Goal: Task Accomplishment & Management: Manage account settings

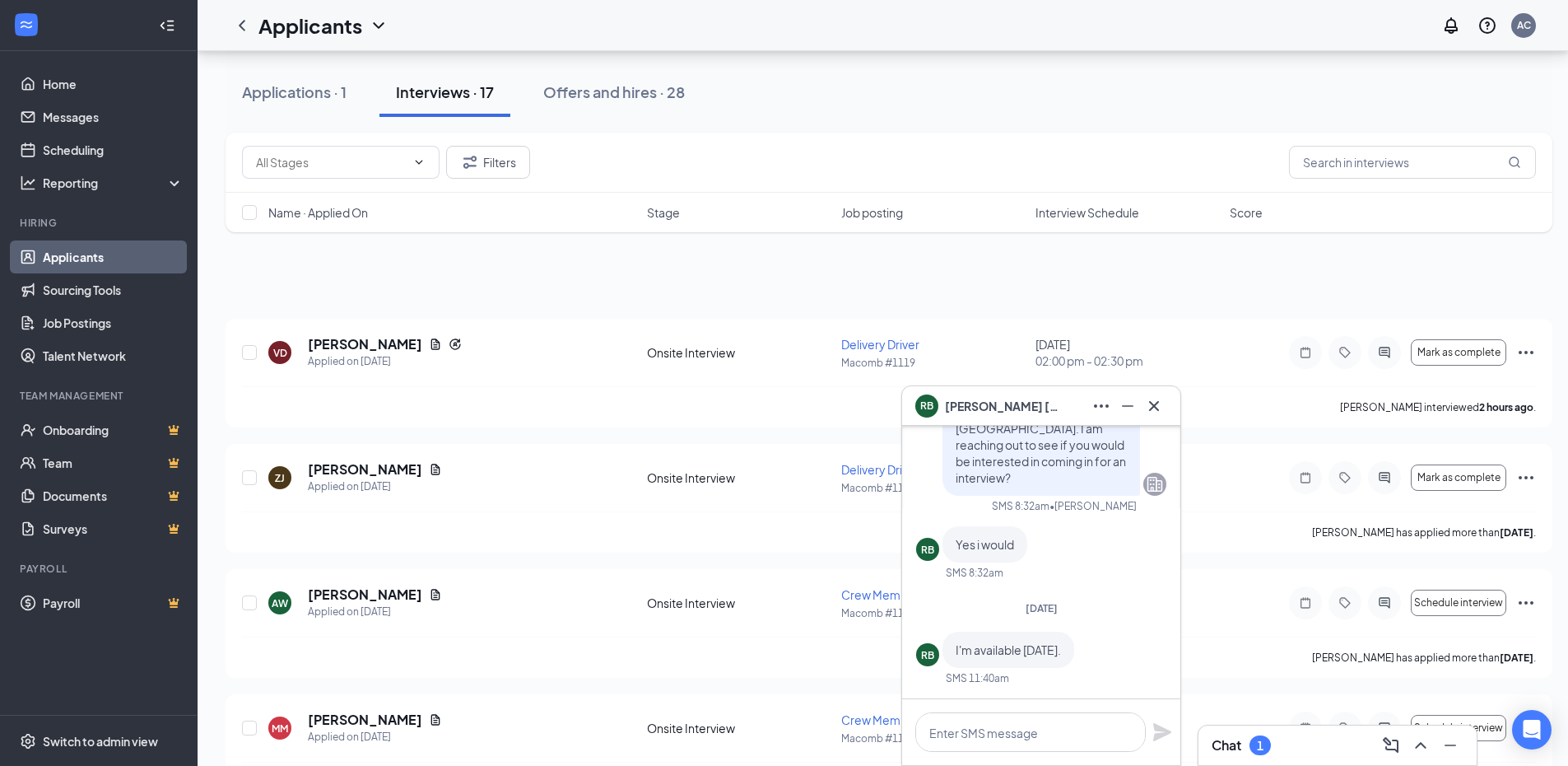
scroll to position [1565, 0]
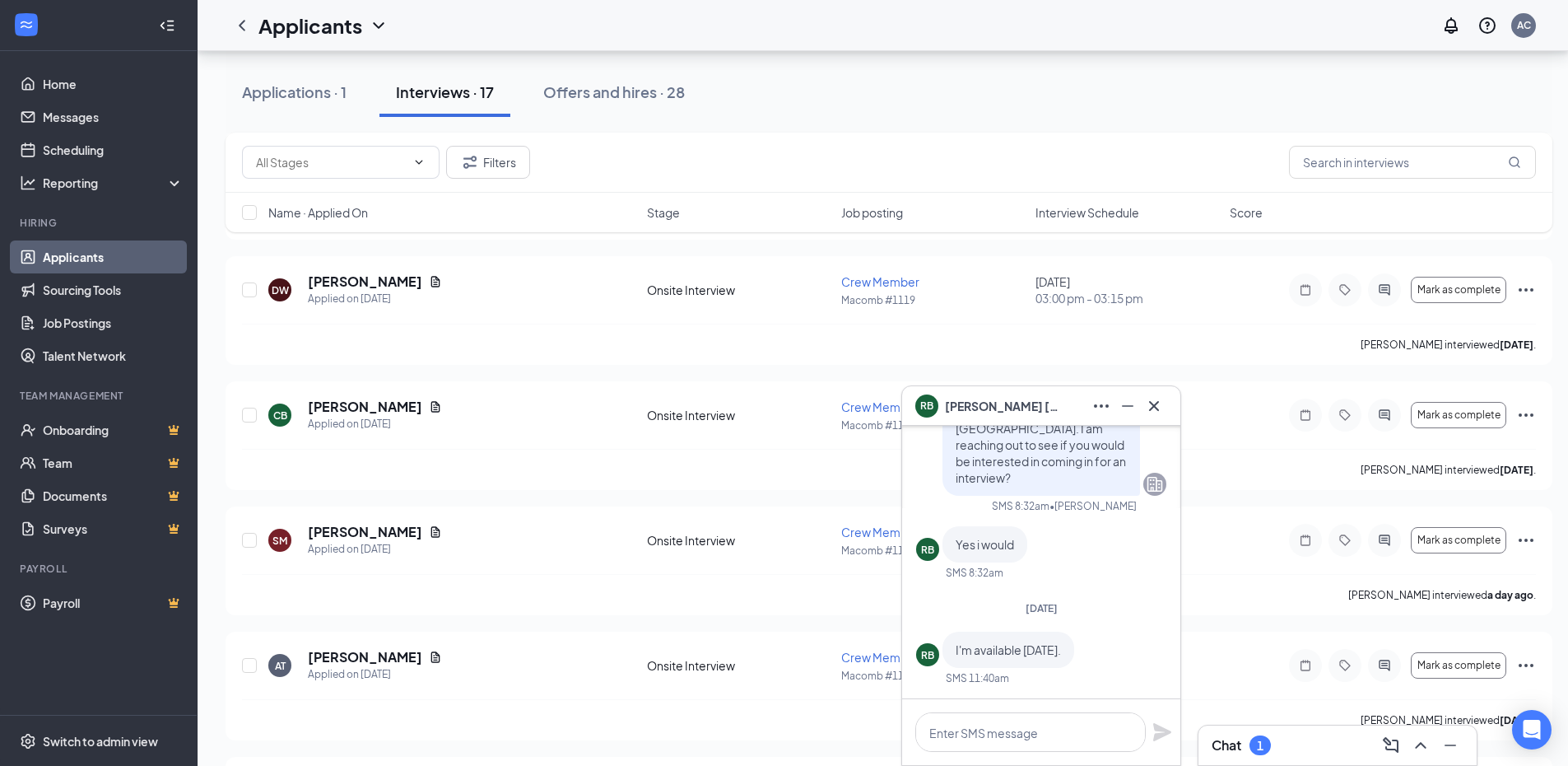
click at [1256, 752] on div "1" at bounding box center [1260, 746] width 21 height 20
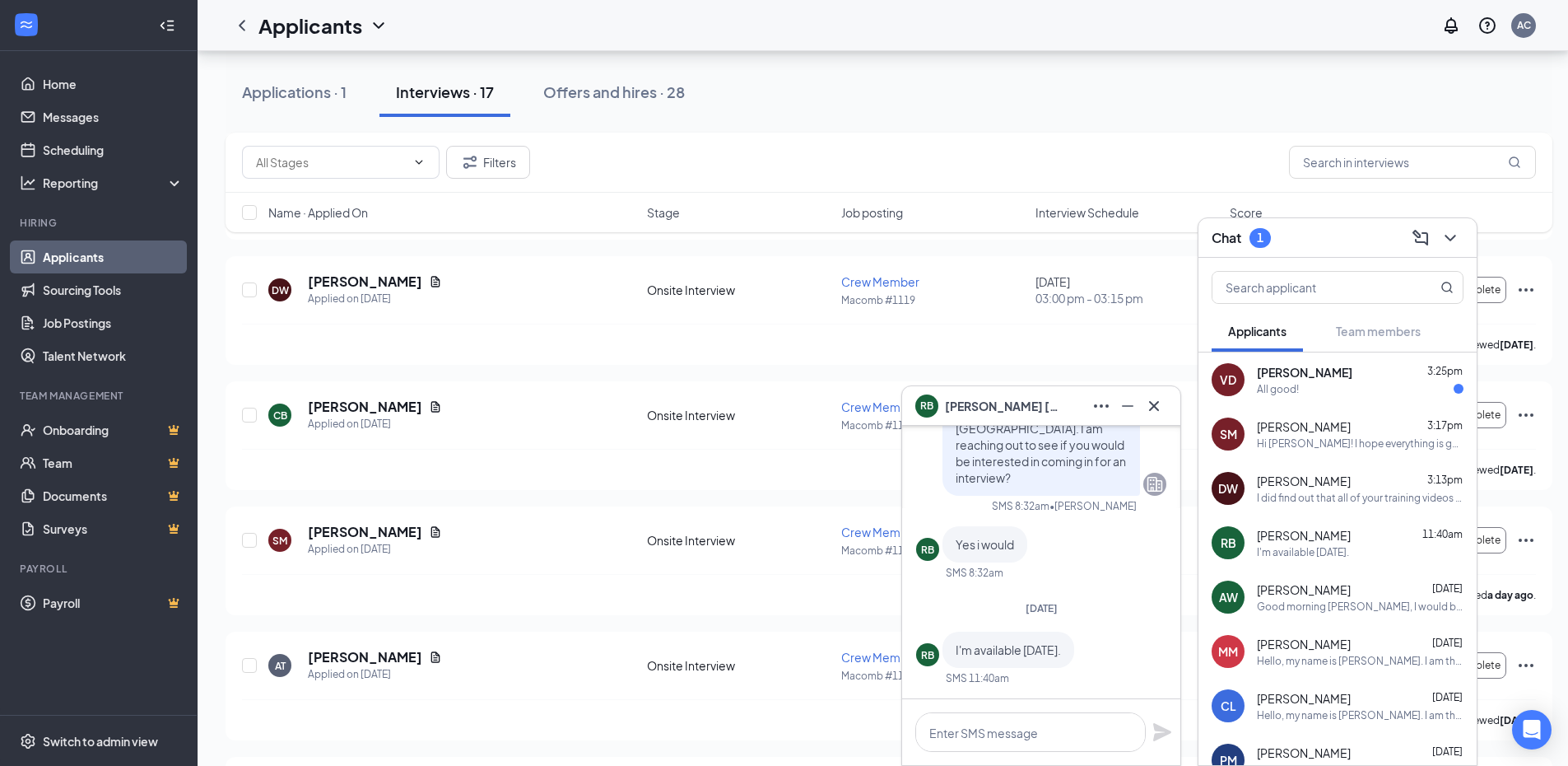
click at [1316, 379] on span "[PERSON_NAME]" at bounding box center [1304, 373] width 96 height 16
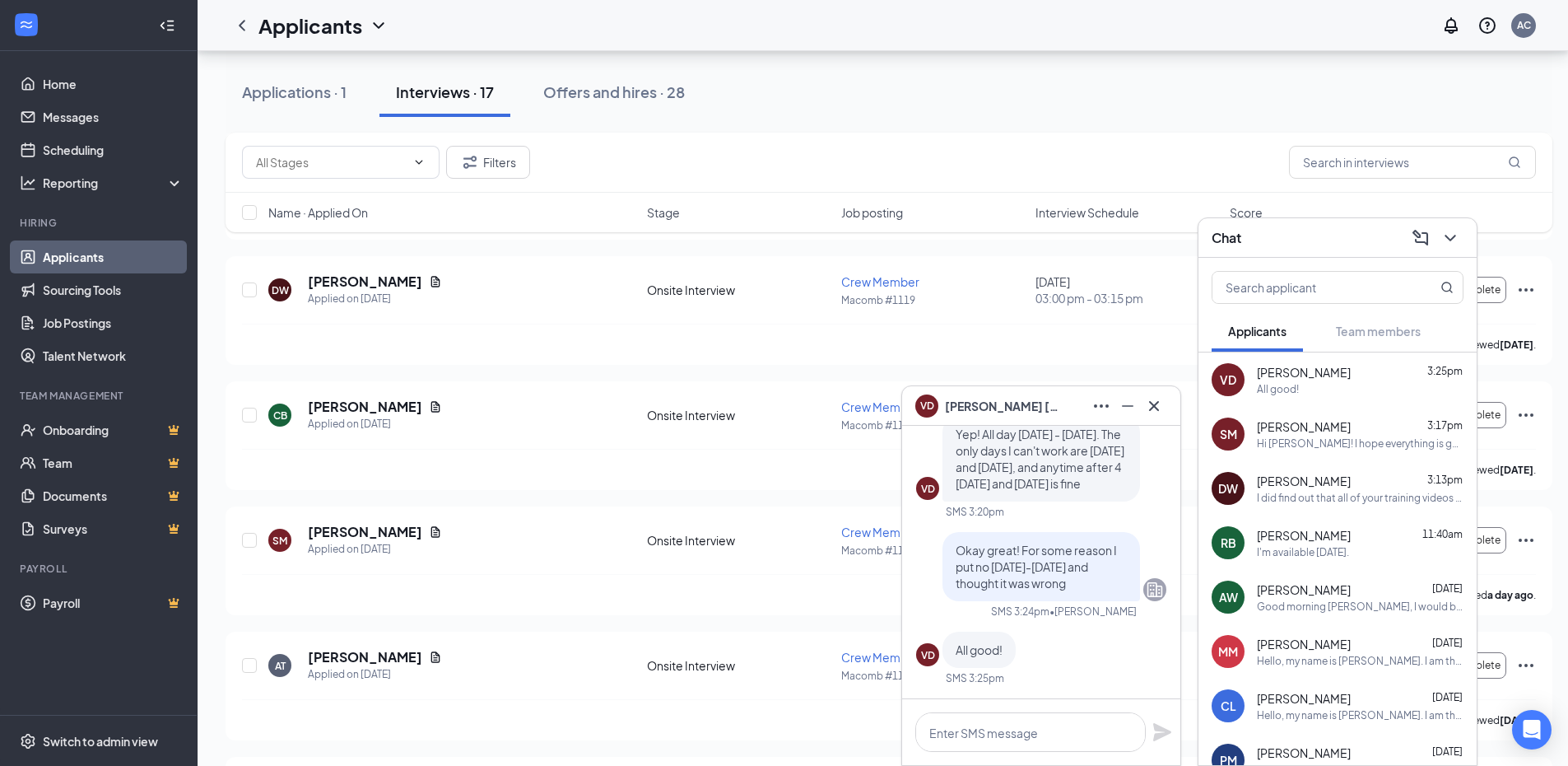
click at [1248, 500] on div "DW [PERSON_NAME] 3:13pm I did find out that all of your training videos from fa…" at bounding box center [1337, 488] width 278 height 55
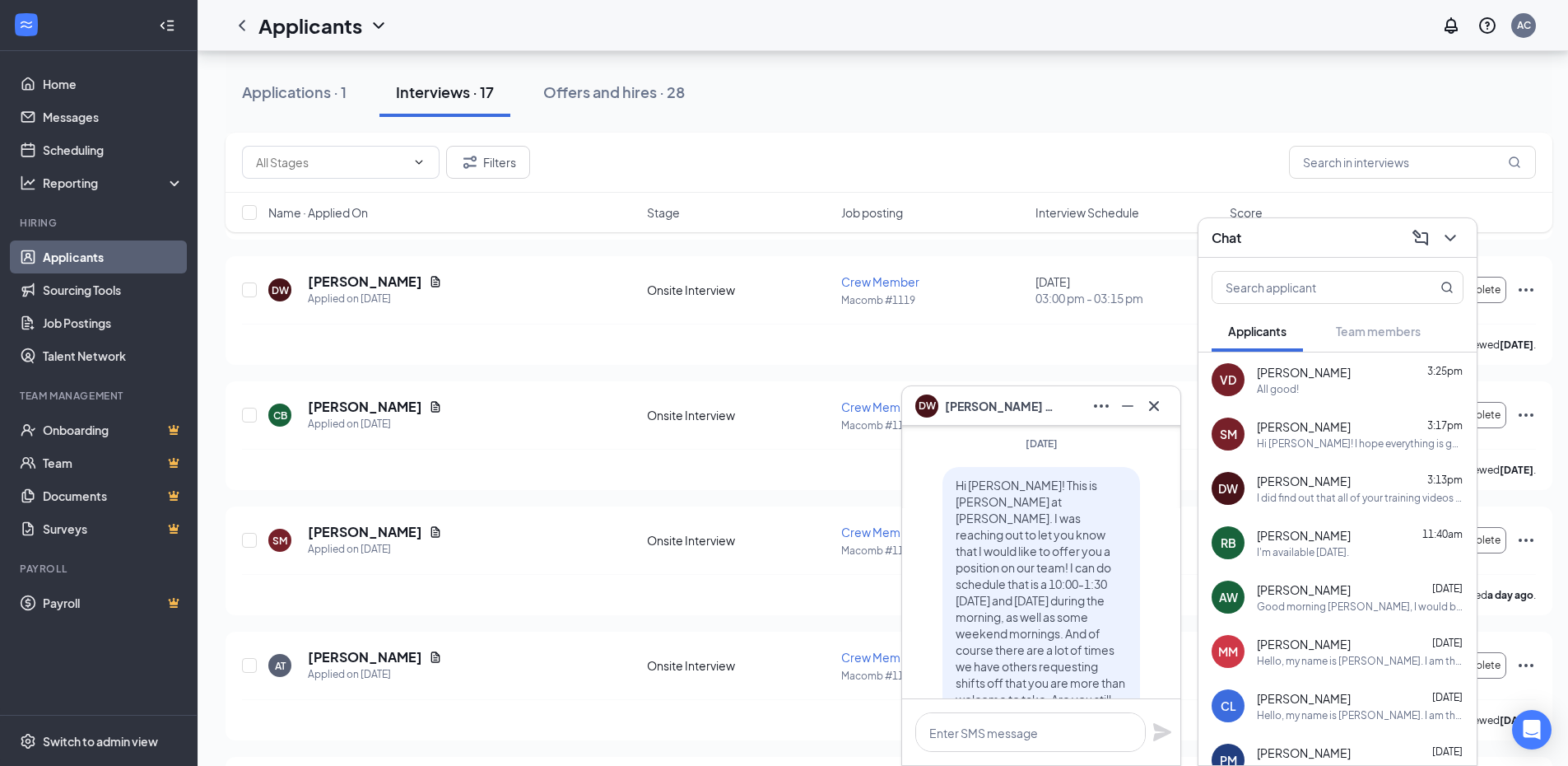
scroll to position [-82, 0]
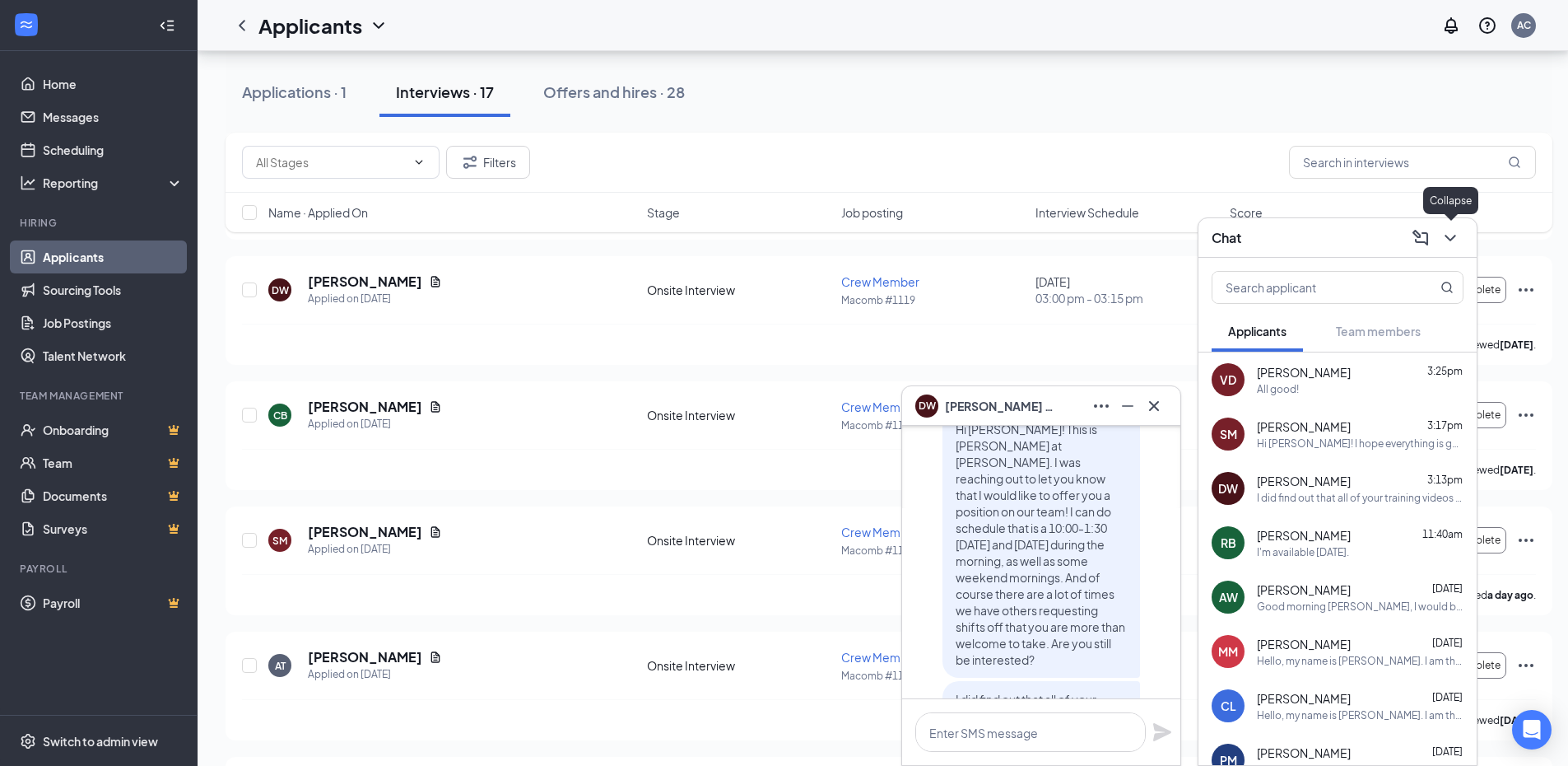
click at [1446, 234] on icon "ChevronDown" at bounding box center [1451, 238] width 20 height 20
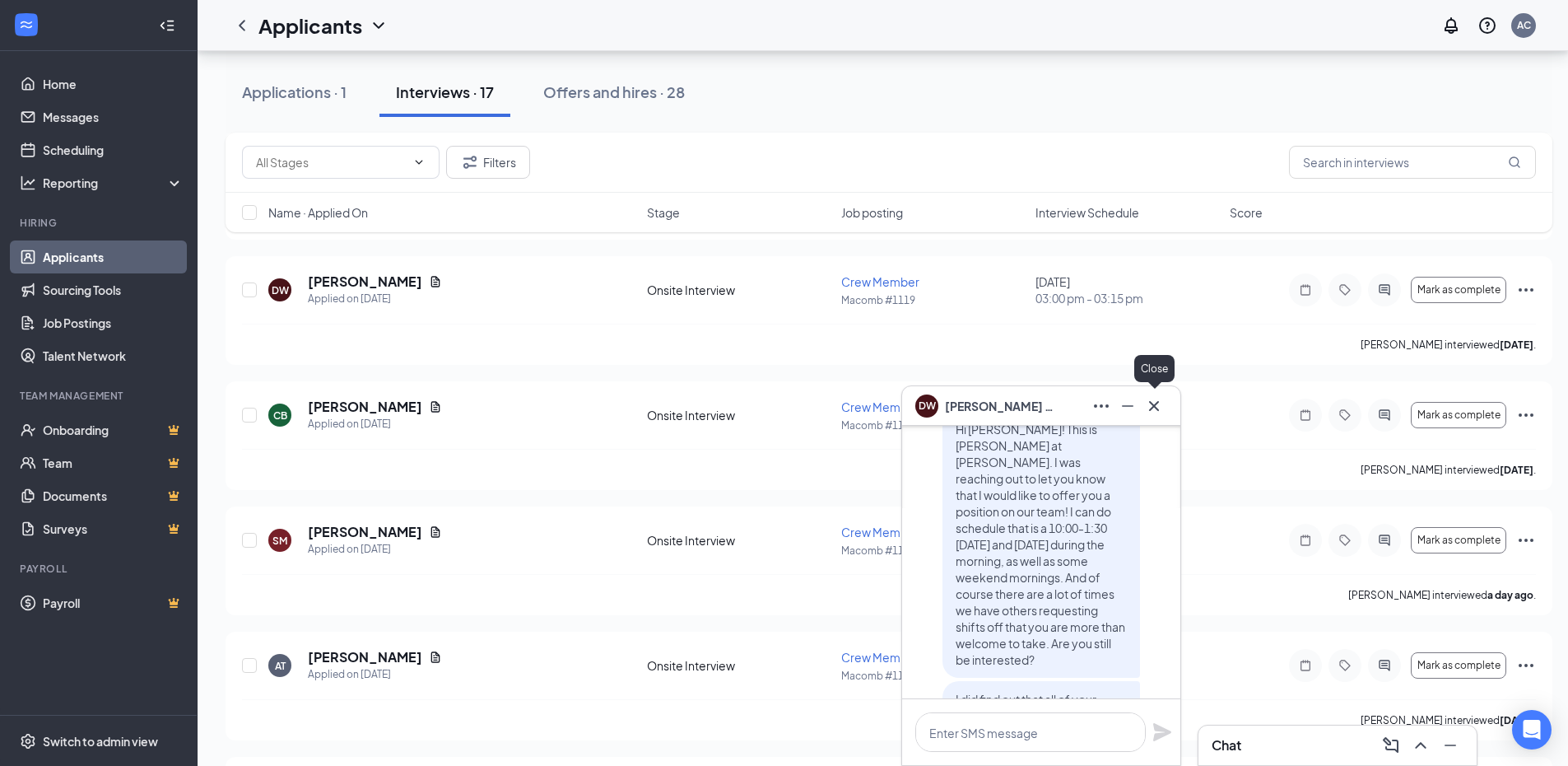
click at [1153, 404] on icon "Cross" at bounding box center [1154, 404] width 10 height 10
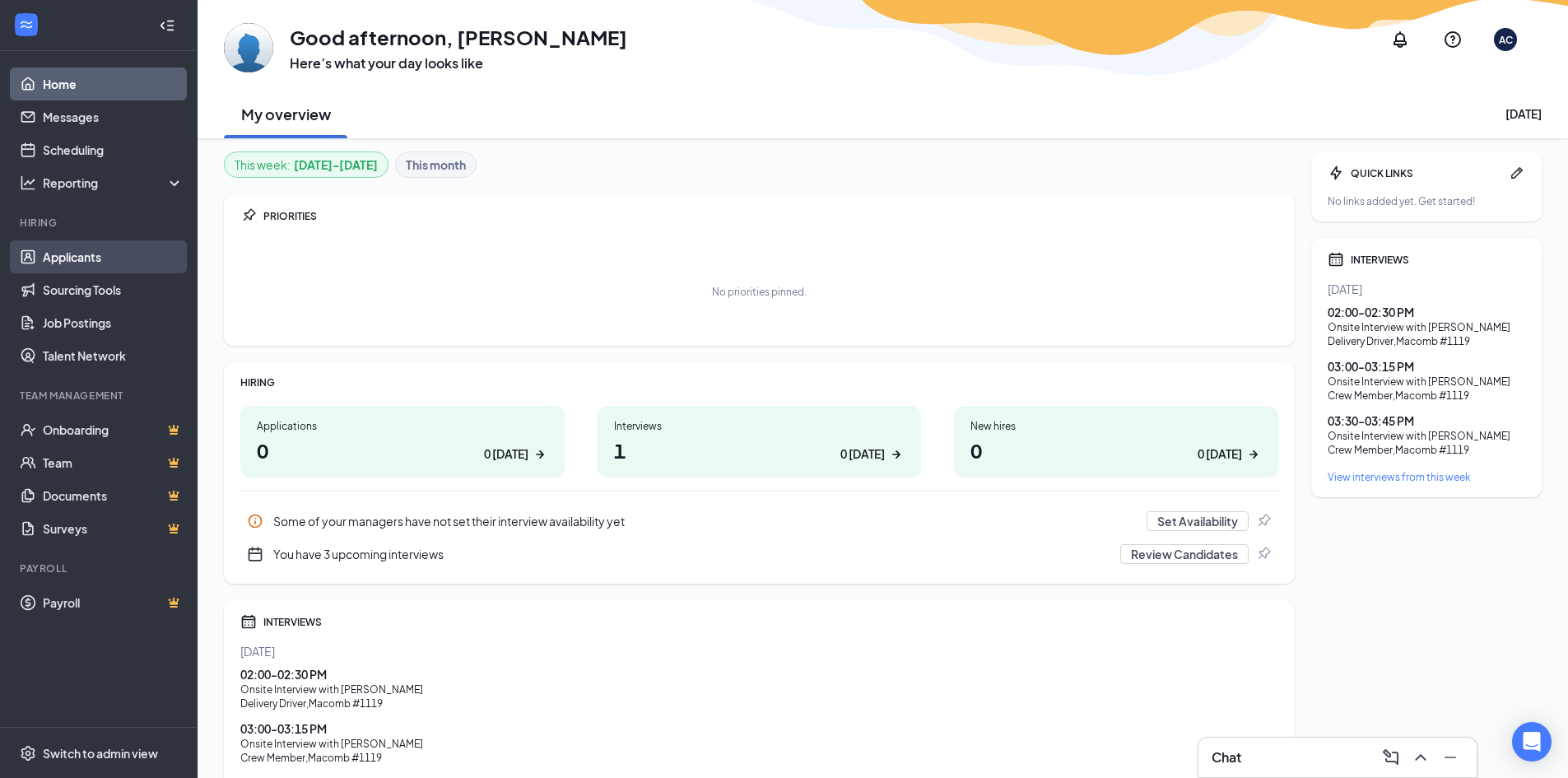
click at [66, 267] on link "Applicants" at bounding box center [113, 257] width 141 height 33
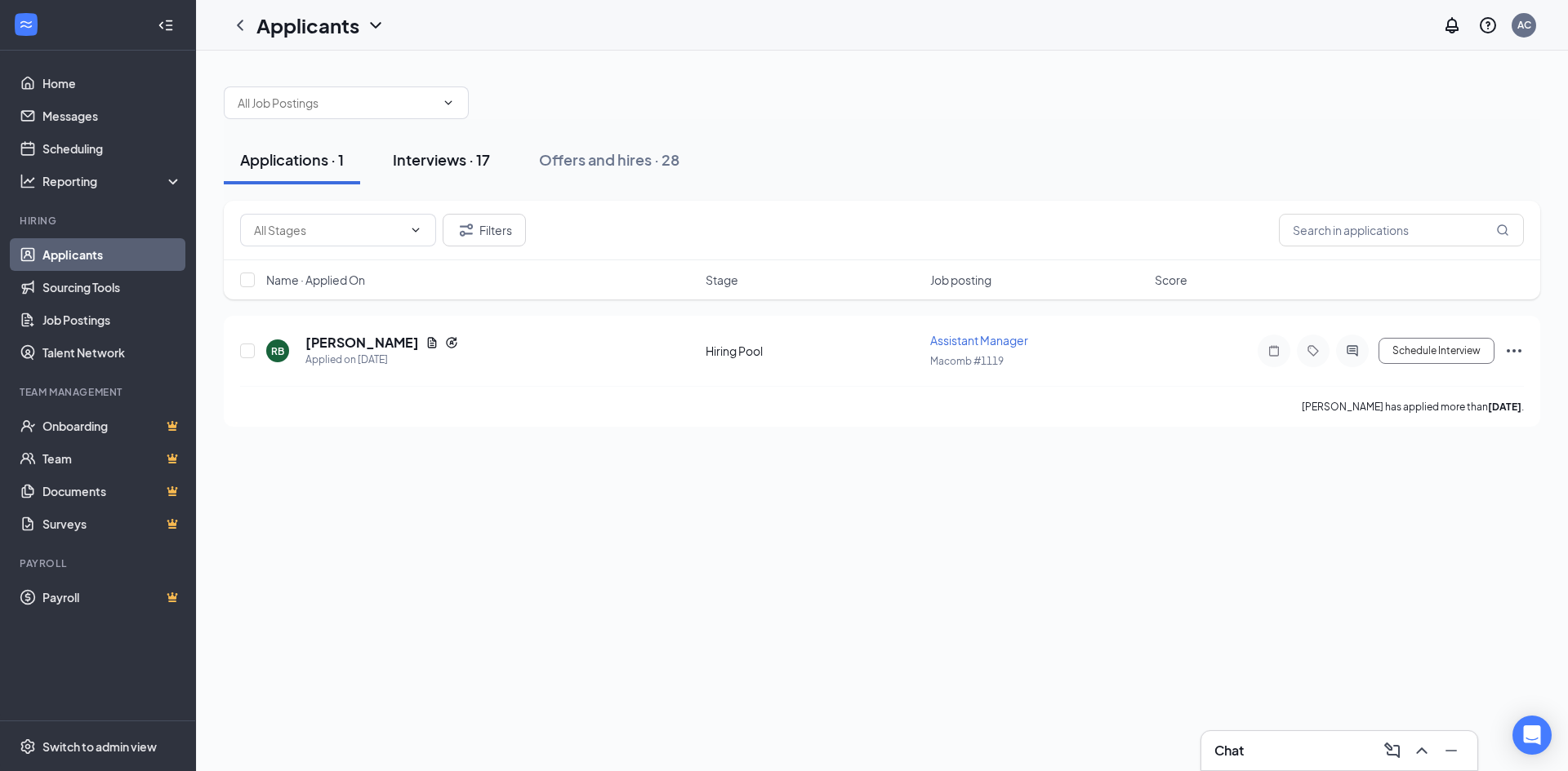
click at [425, 168] on div "Interviews · 17" at bounding box center [441, 159] width 97 height 21
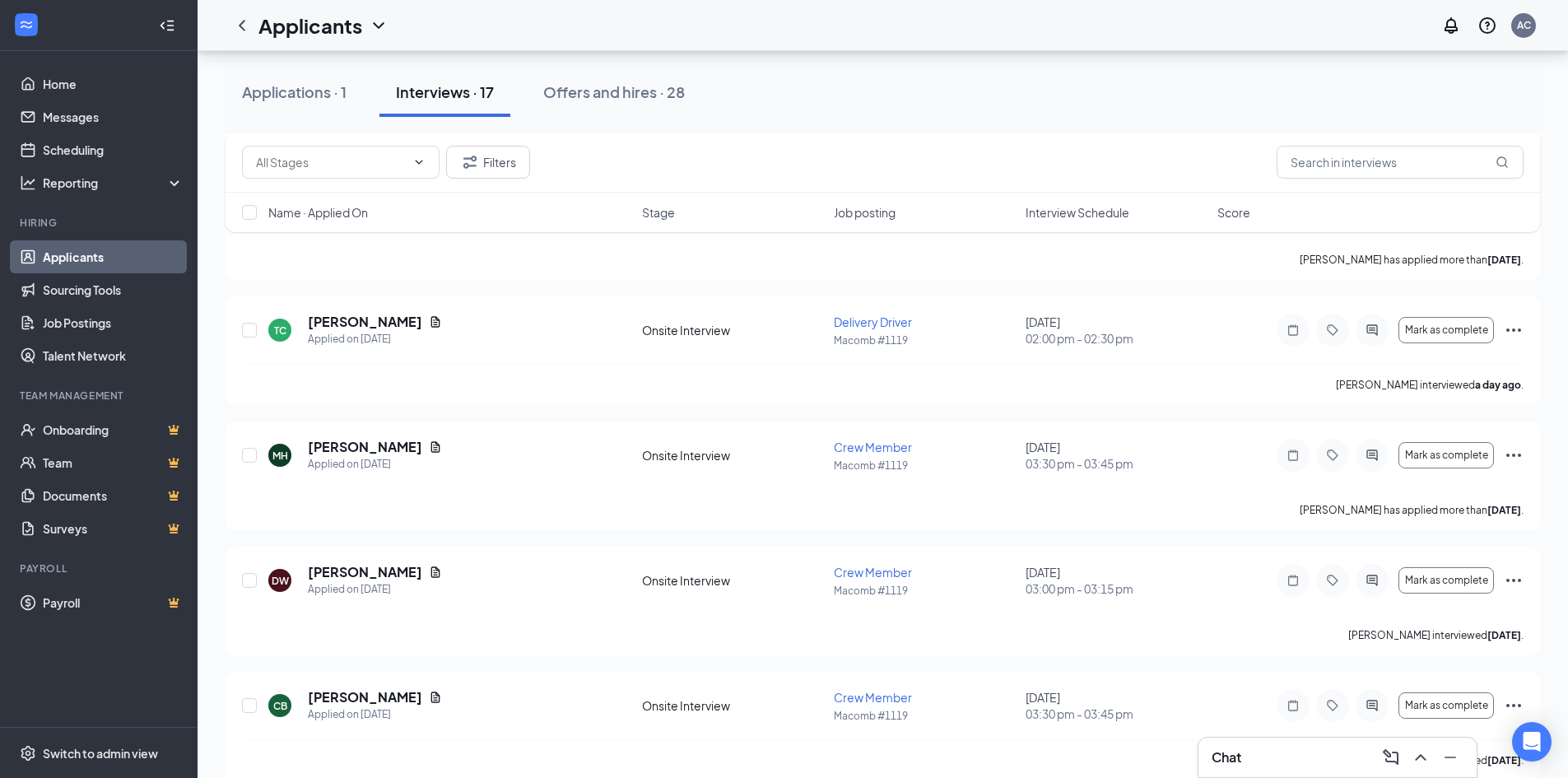
scroll to position [1400, 0]
click at [1510, 334] on icon "Ellipses" at bounding box center [1514, 330] width 20 height 20
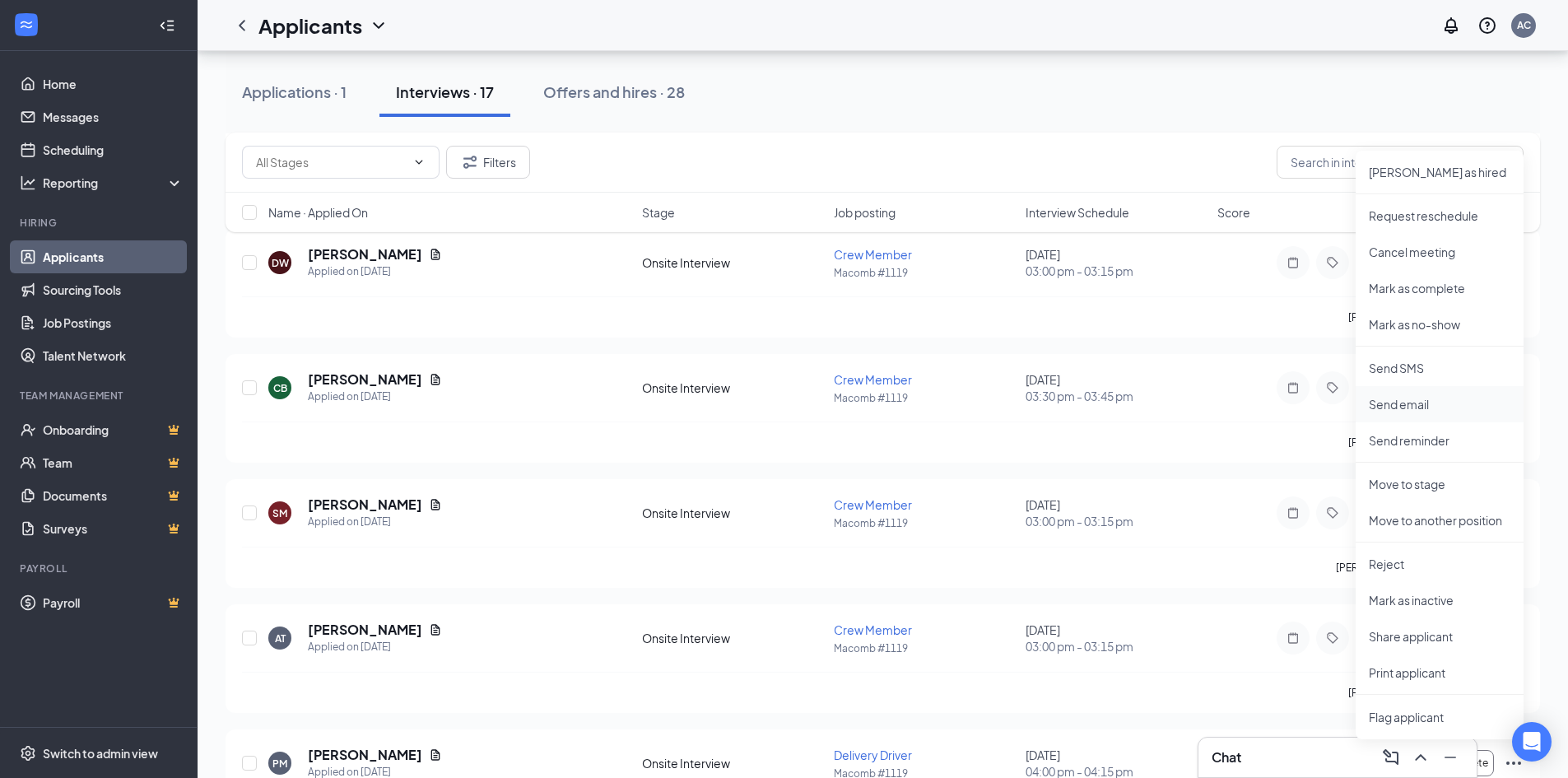
scroll to position [1647, 0]
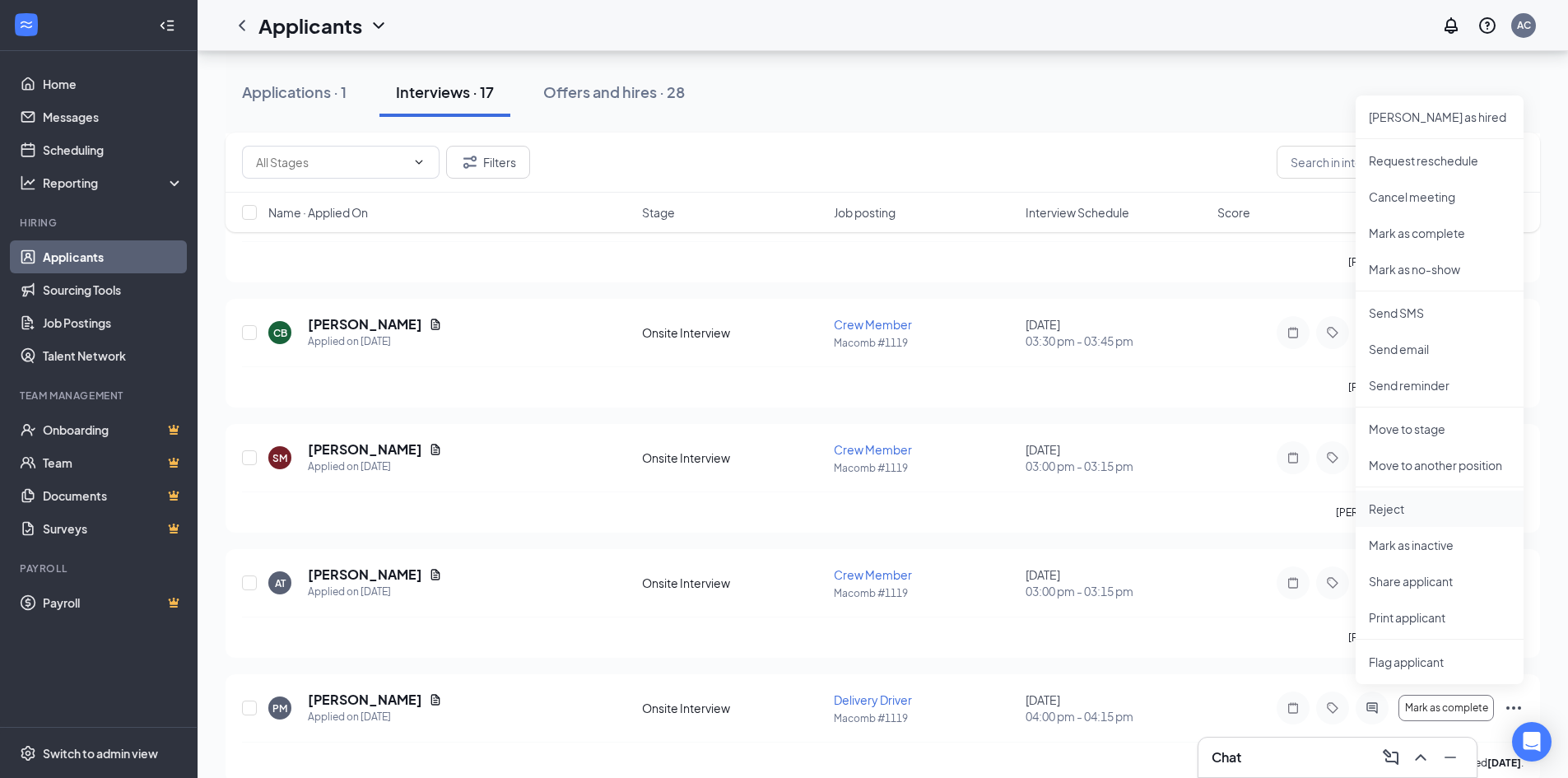
click at [1417, 497] on li "Reject" at bounding box center [1440, 510] width 168 height 37
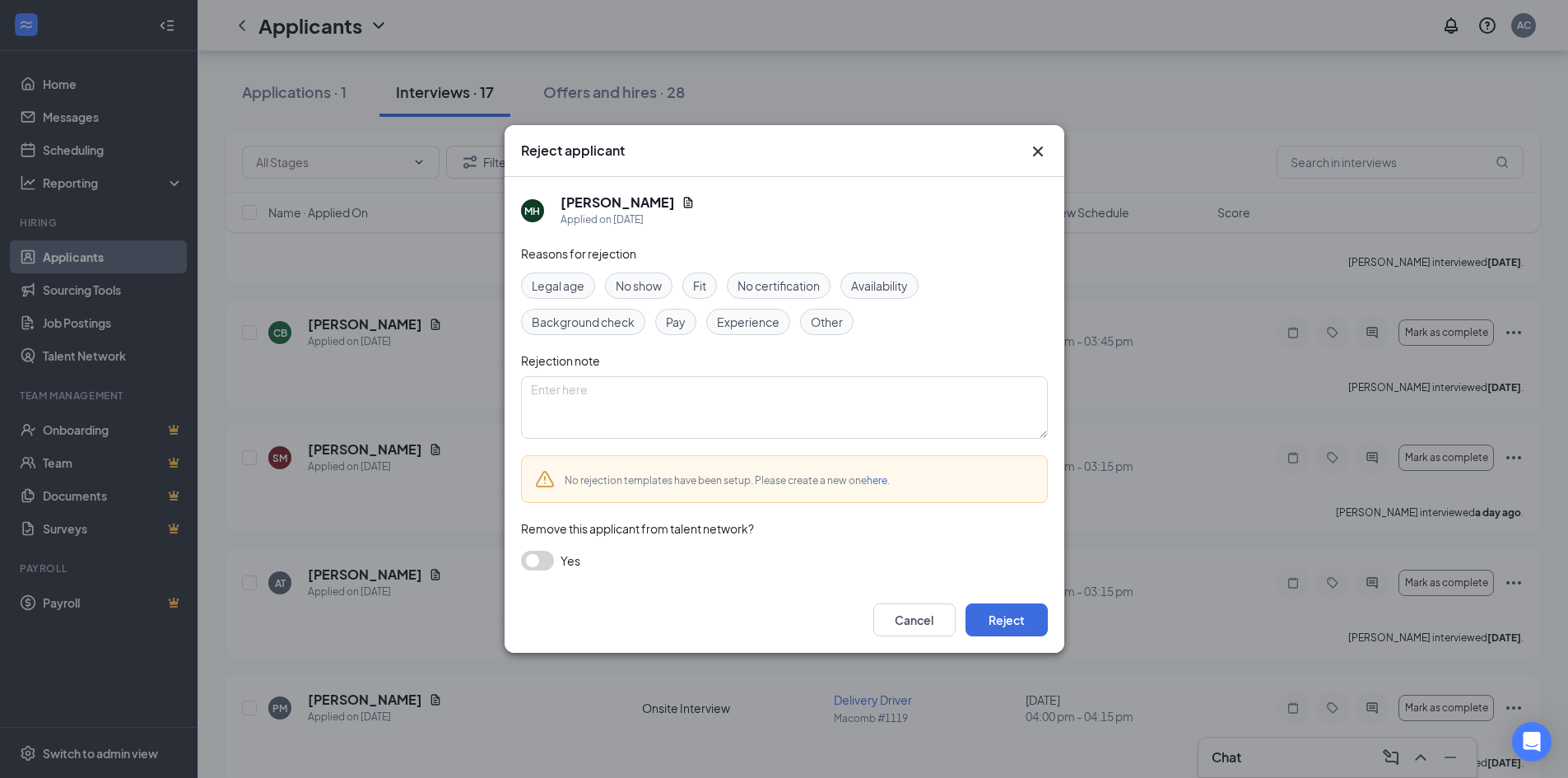
click at [699, 297] on div "Fit" at bounding box center [700, 286] width 35 height 26
click at [1014, 641] on div "Cancel Reject" at bounding box center [784, 620] width 559 height 66
click at [1021, 620] on button "Reject" at bounding box center [1007, 620] width 82 height 33
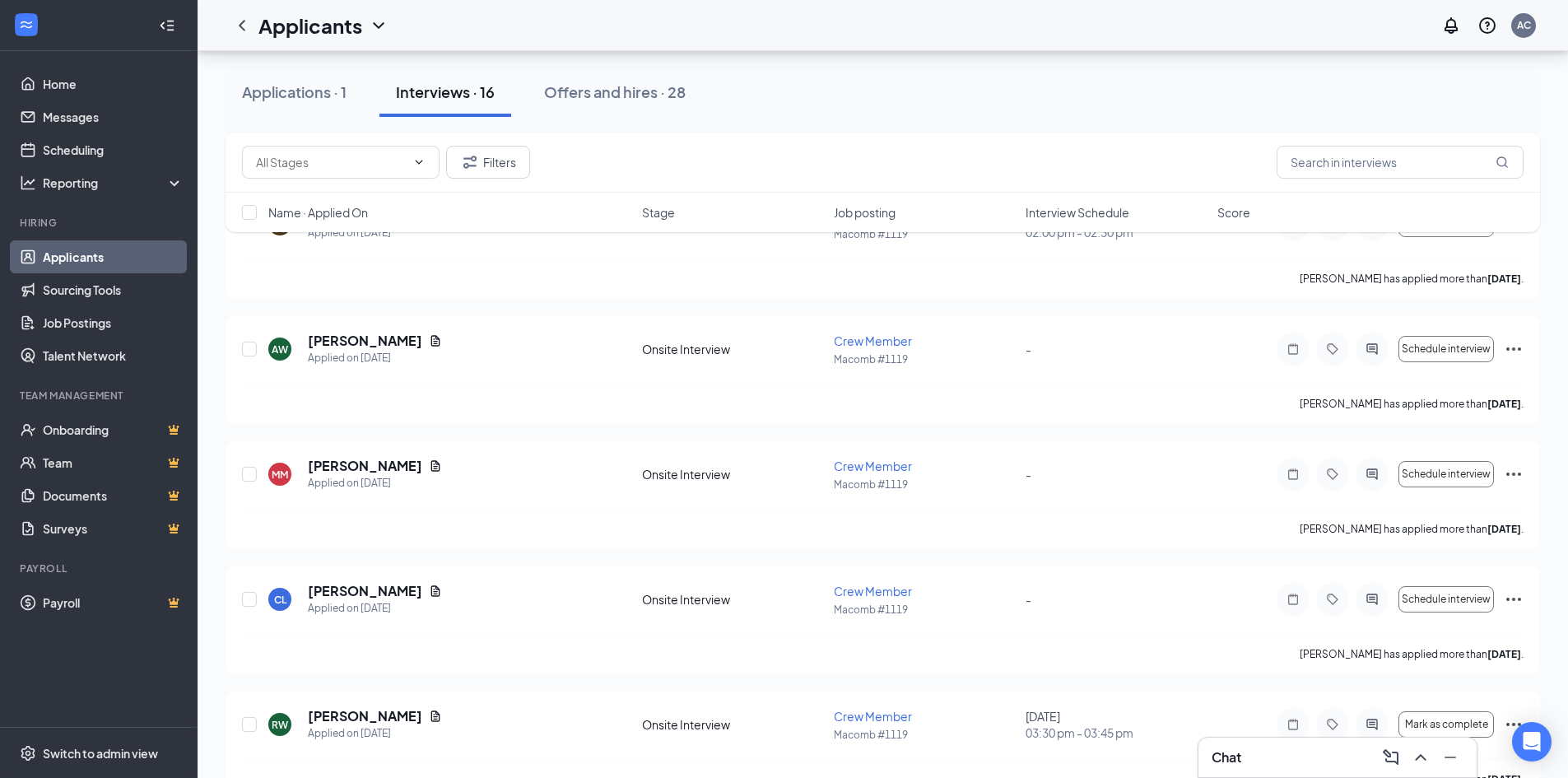
scroll to position [0, 0]
